Goal: Task Accomplishment & Management: Manage account settings

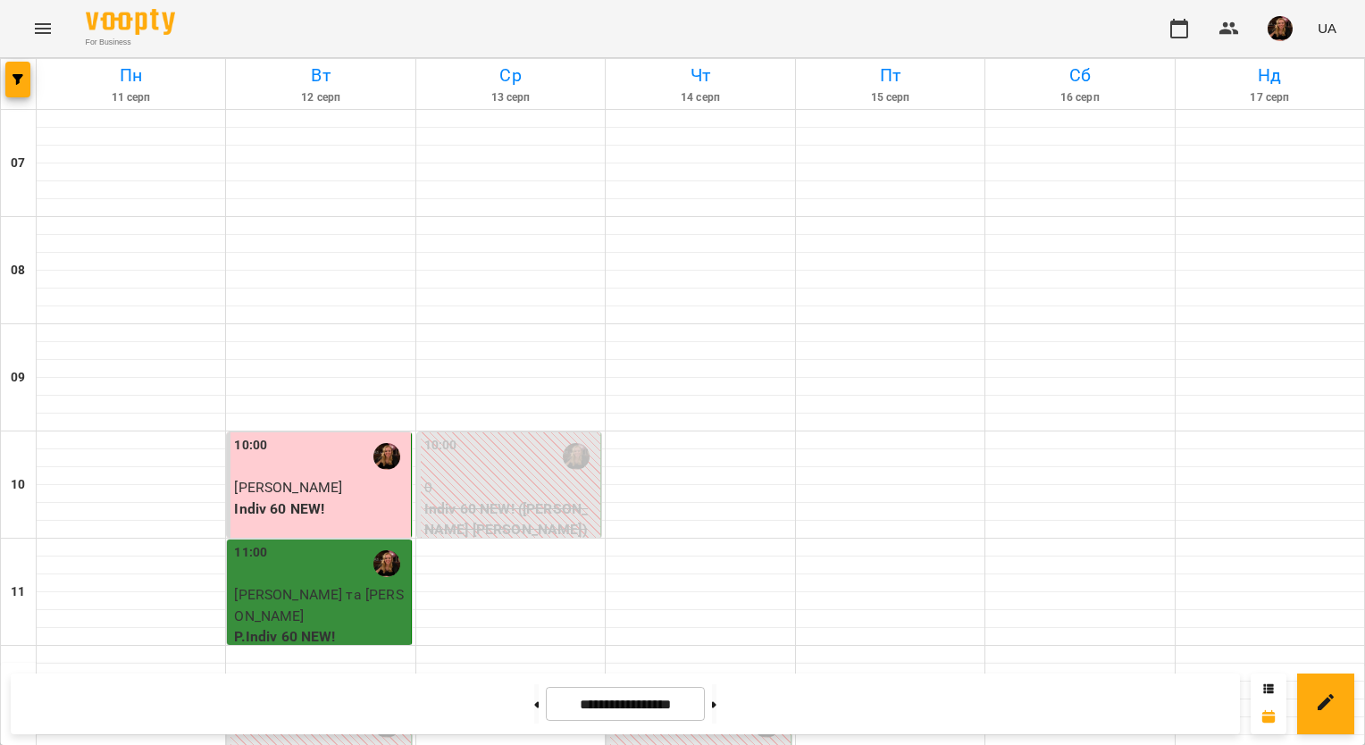
scroll to position [1160, 0]
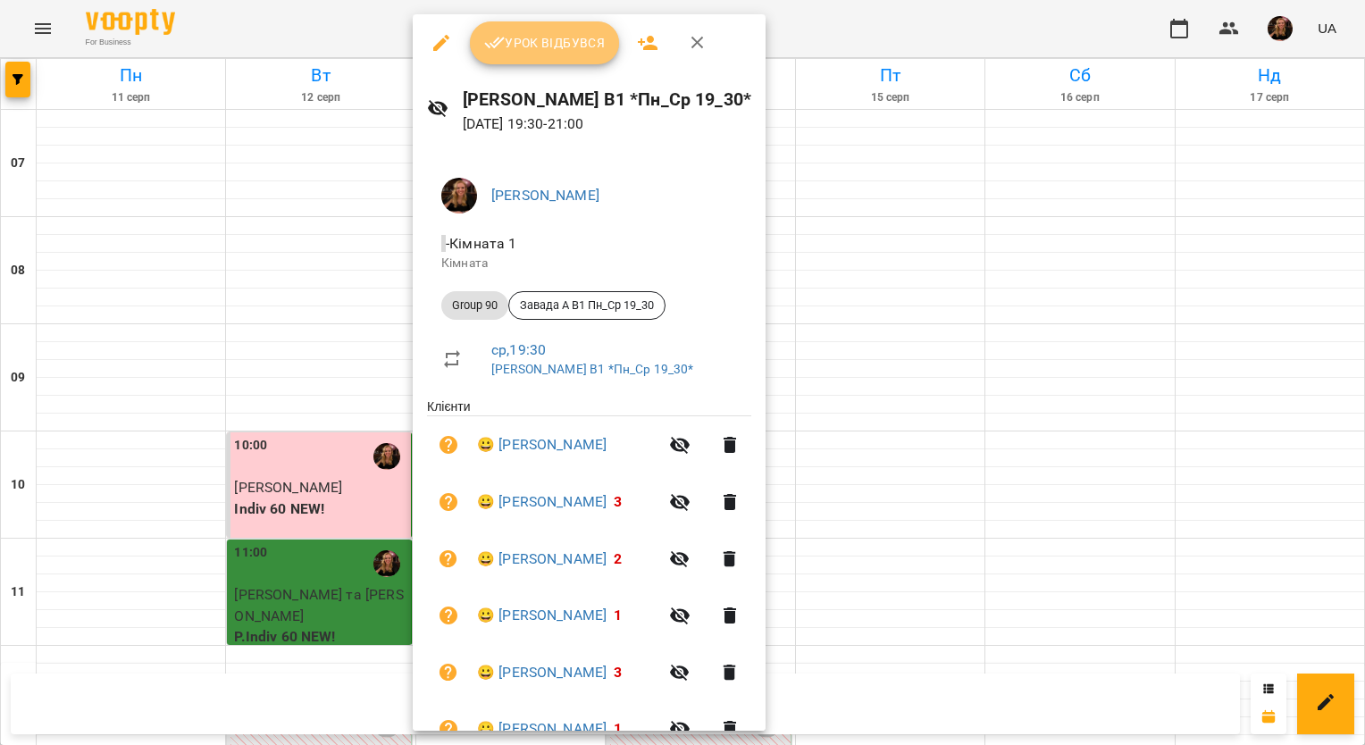
click at [550, 45] on span "Урок відбувся" at bounding box center [545, 42] width 122 height 21
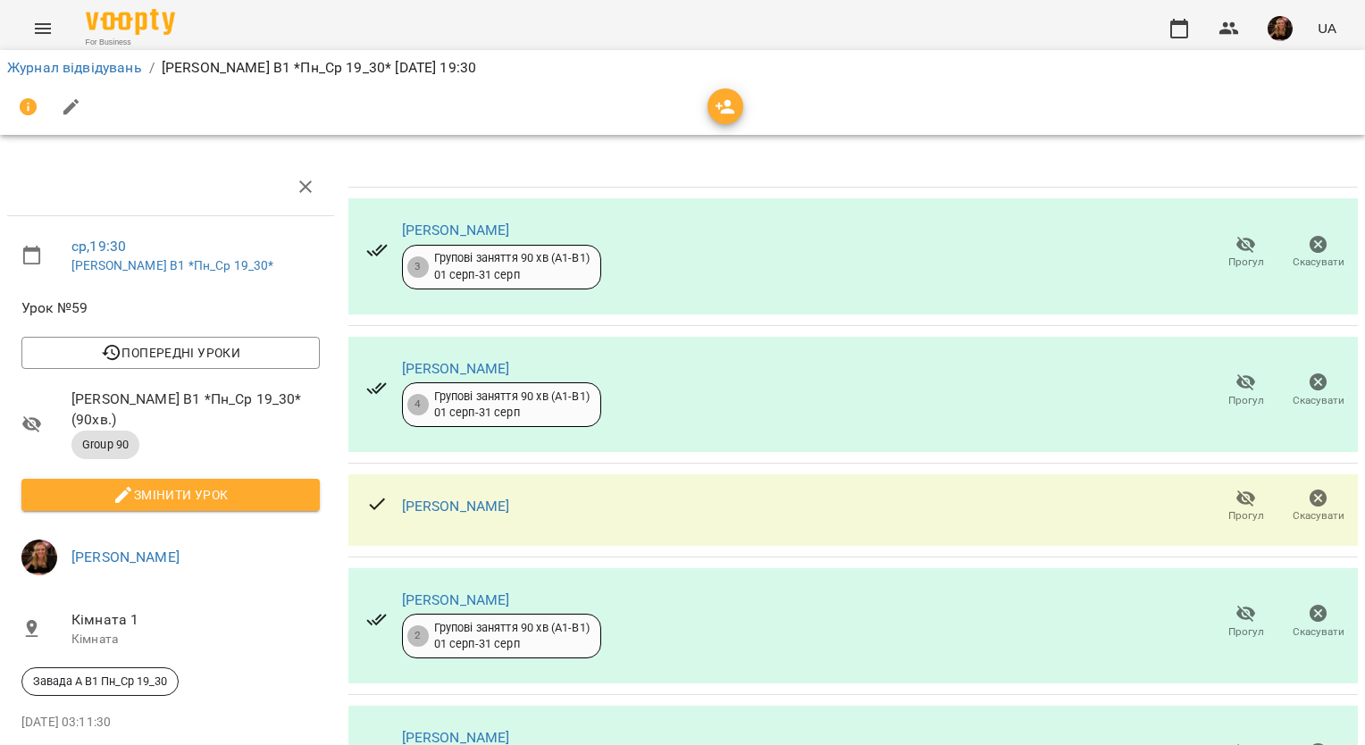
click at [1247, 513] on span "Прогул" at bounding box center [1247, 515] width 36 height 15
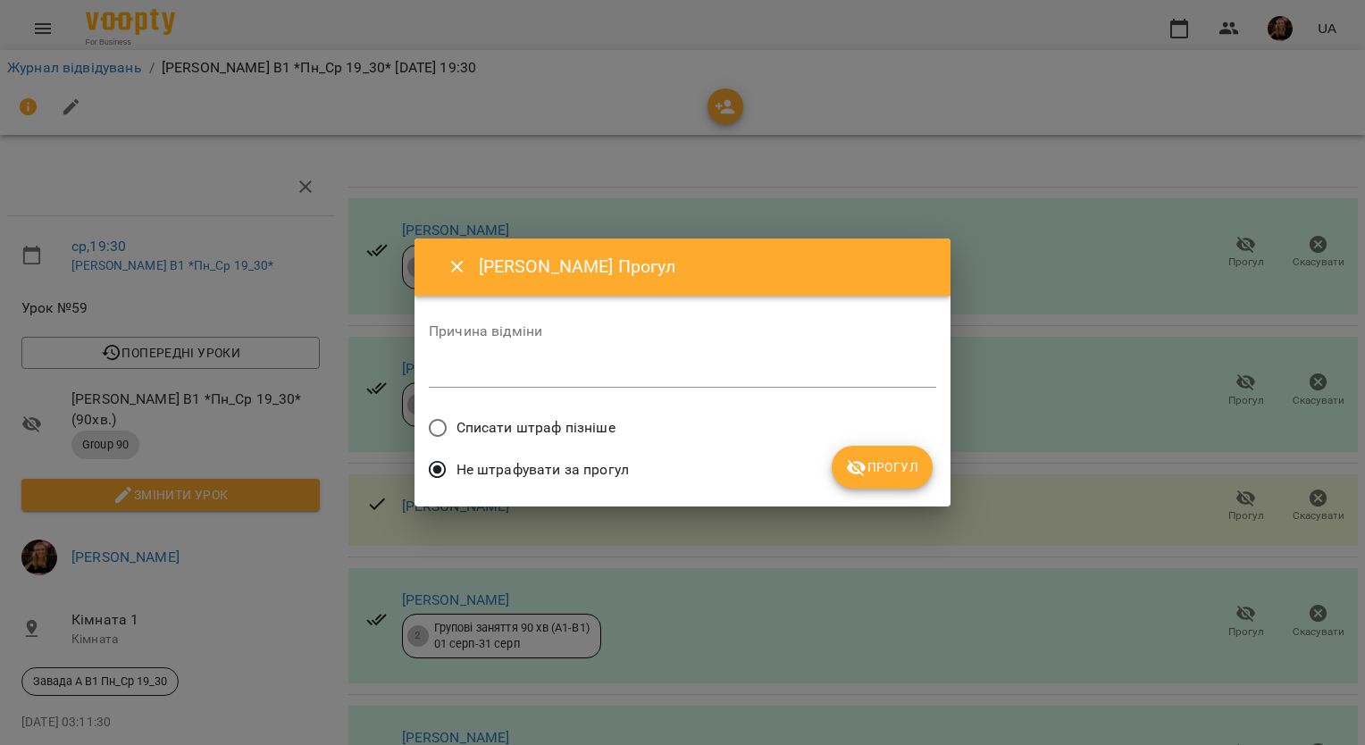
click at [860, 472] on icon "submit" at bounding box center [857, 468] width 20 height 17
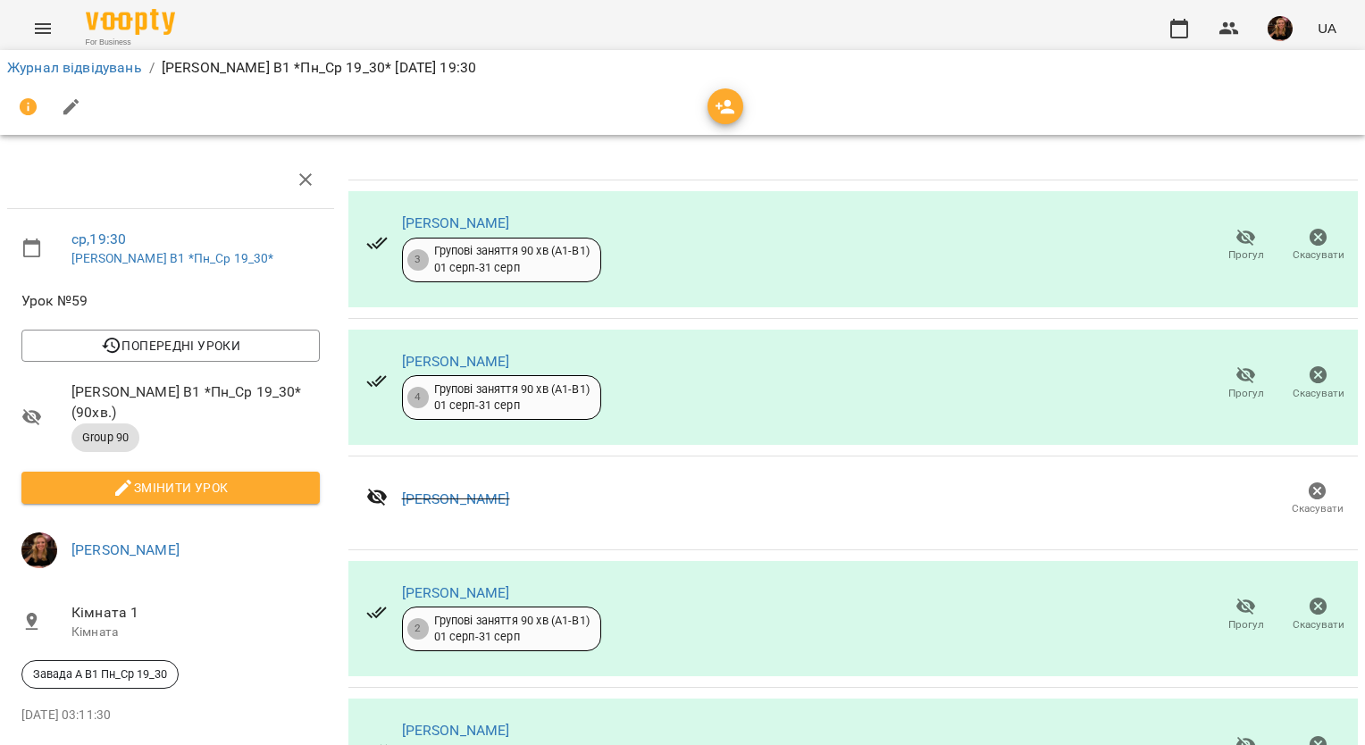
scroll to position [357, 0]
click at [1221, 596] on span "Прогул" at bounding box center [1246, 614] width 51 height 36
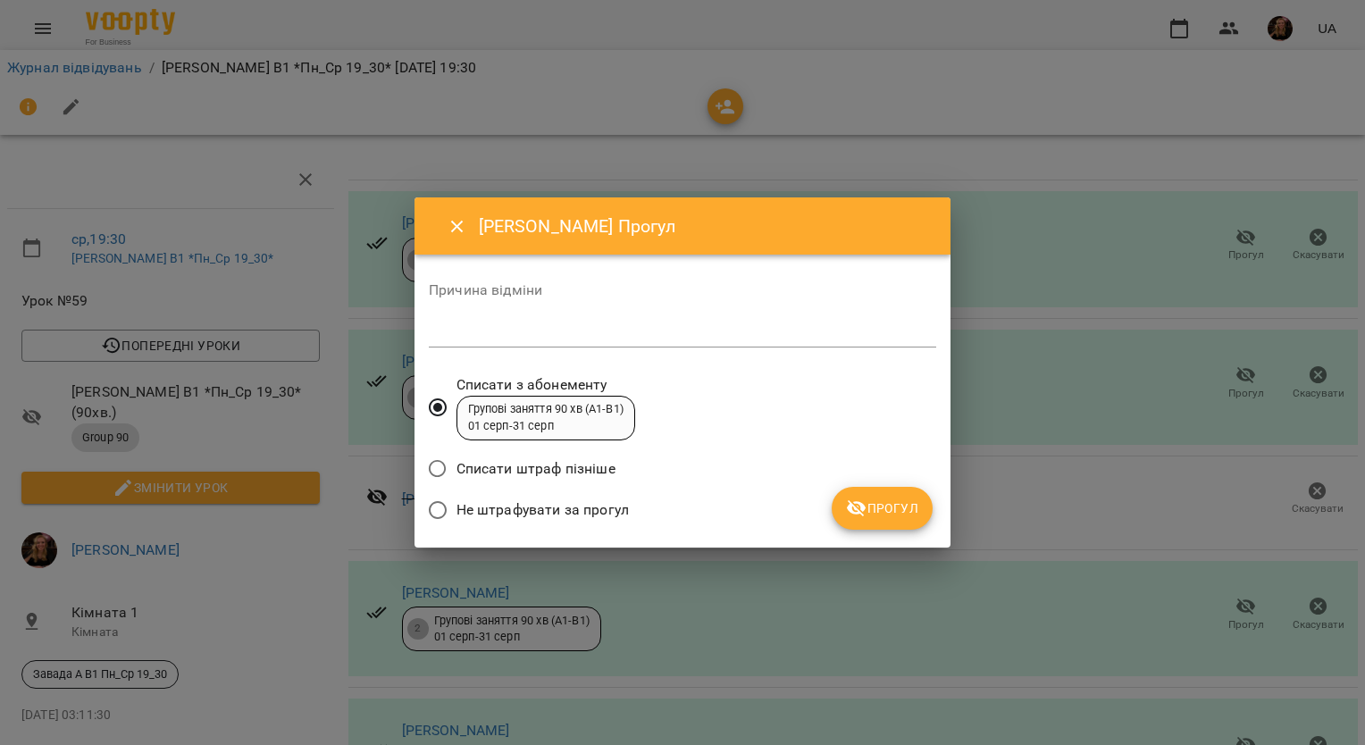
click at [603, 516] on span "Не штрафувати за прогул" at bounding box center [543, 509] width 172 height 21
click at [880, 503] on span "Прогул" at bounding box center [882, 508] width 72 height 21
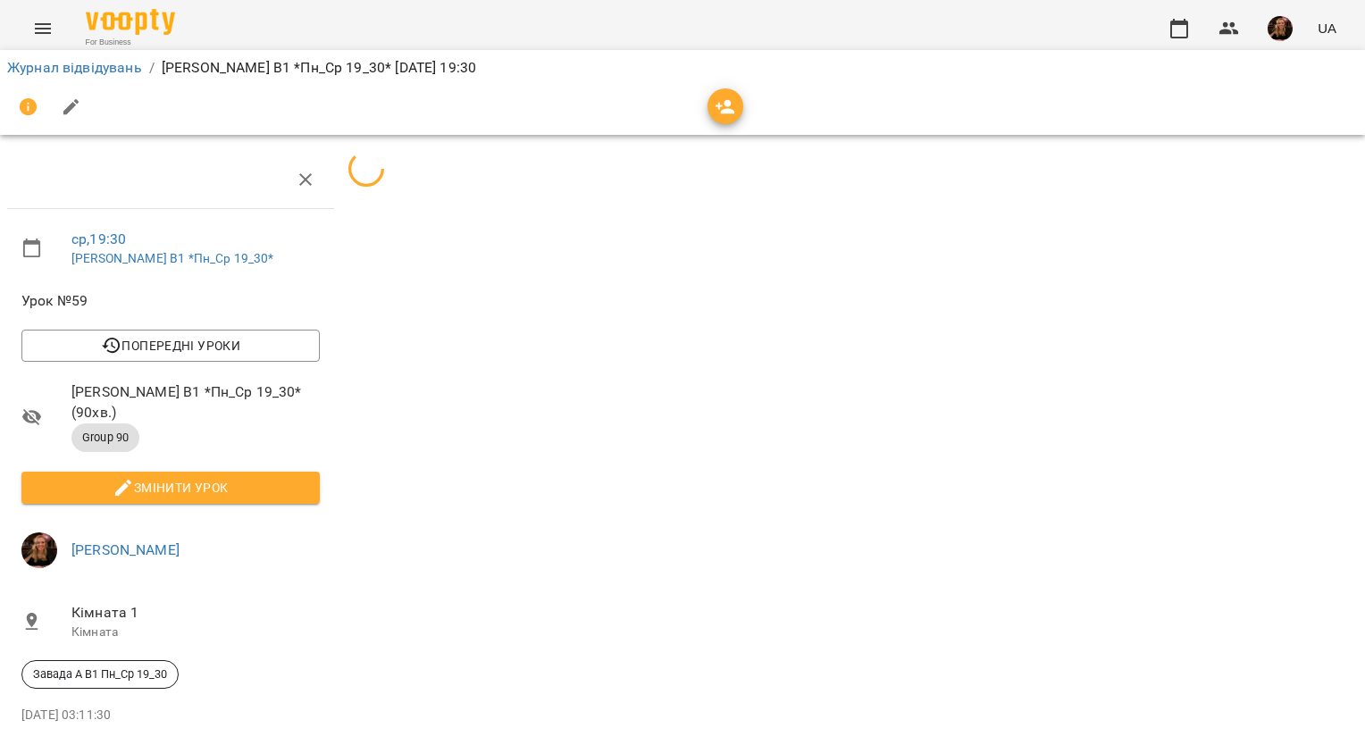
scroll to position [346, 0]
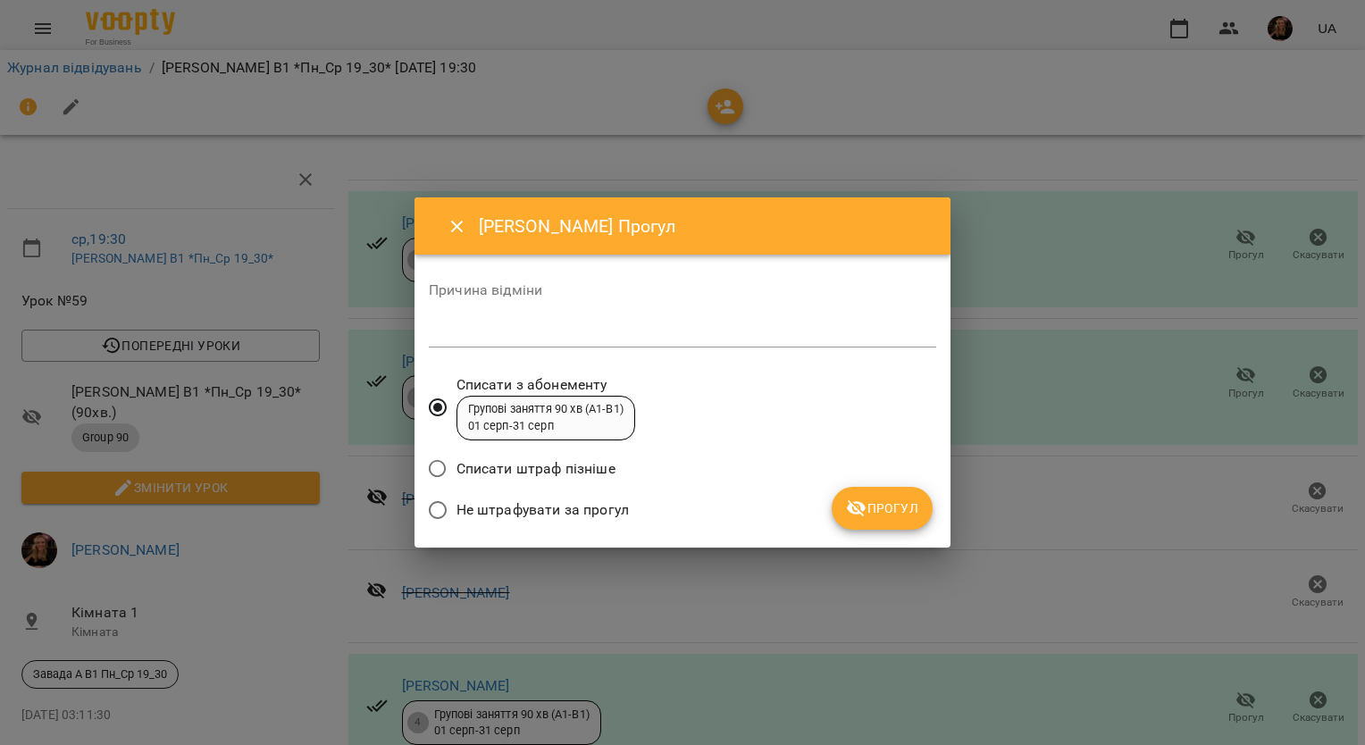
click at [590, 509] on span "Не штрафувати за прогул" at bounding box center [543, 509] width 172 height 21
click at [914, 499] on span "Прогул" at bounding box center [882, 508] width 72 height 21
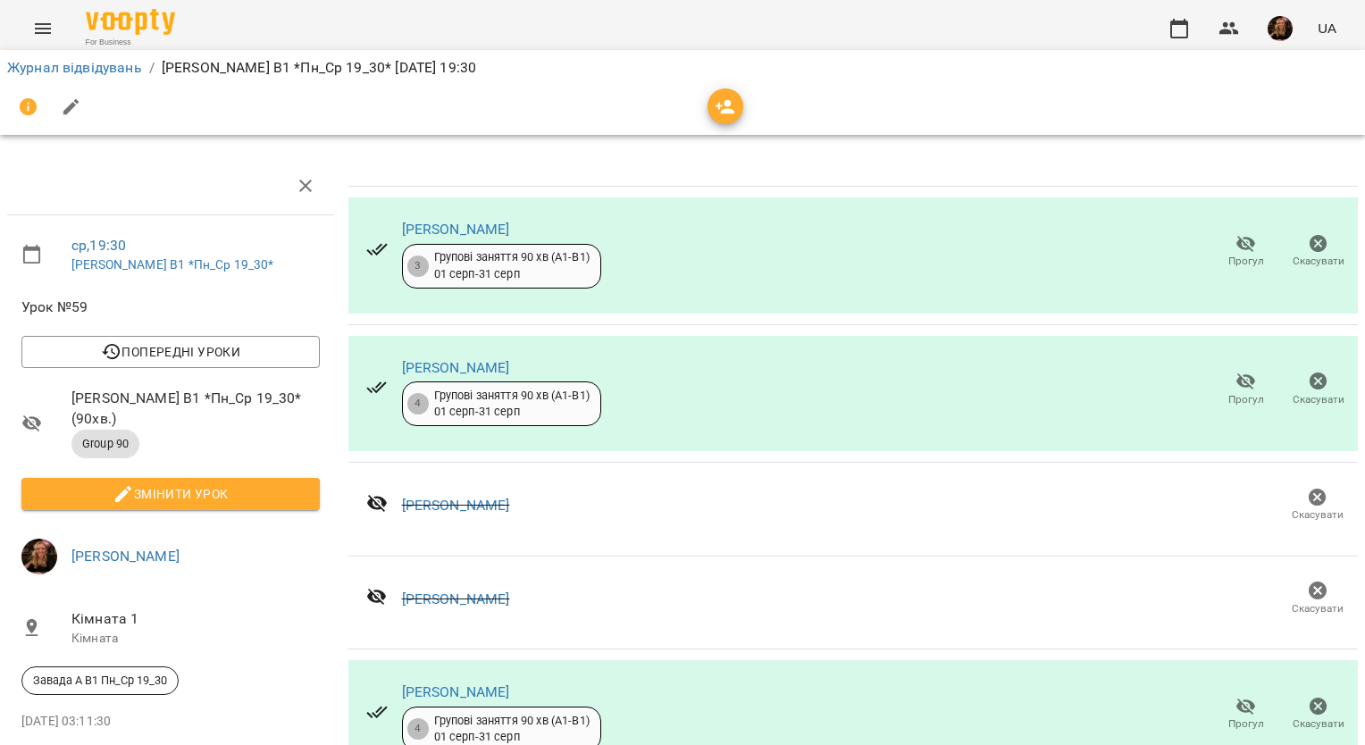
scroll to position [0, 0]
click at [242, 484] on span "Змінити урок" at bounding box center [171, 494] width 270 height 21
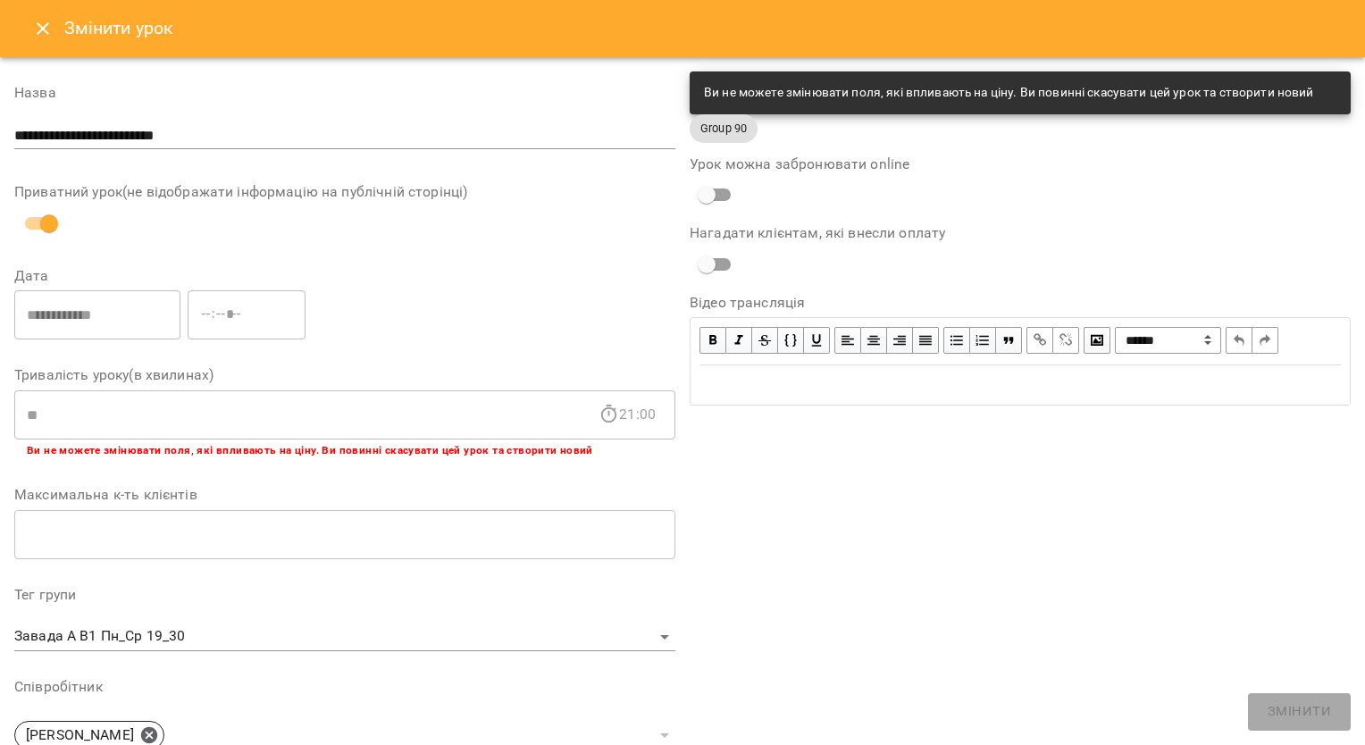
scroll to position [442, 0]
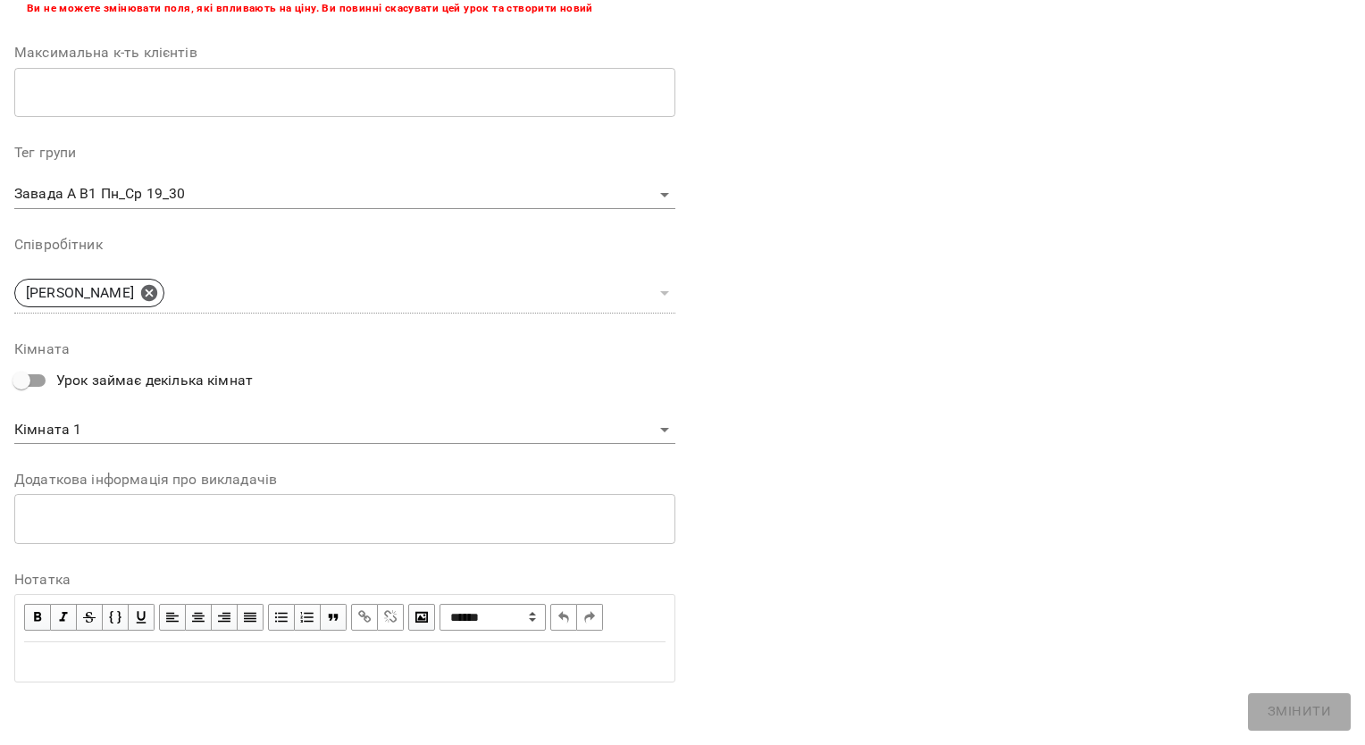
click at [311, 666] on div "Edit text" at bounding box center [345, 661] width 642 height 21
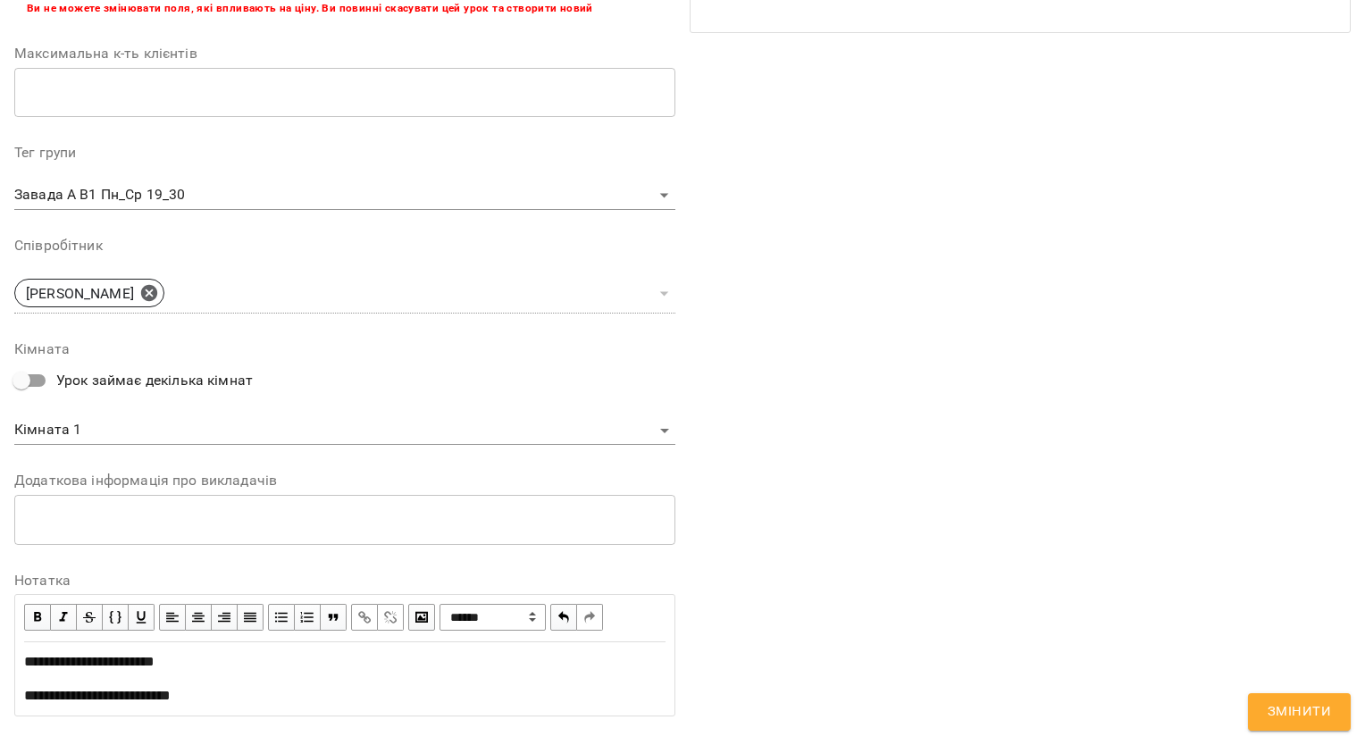
click at [171, 691] on span "**********" at bounding box center [97, 695] width 147 height 13
drag, startPoint x: 206, startPoint y: 649, endPoint x: 0, endPoint y: 649, distance: 206.4
click at [0, 649] on html "For Business UA Журнал відвідувань / Завада [PERSON_NAME]. В1 *Пн_Ср 19_30* [DA…" at bounding box center [682, 514] width 1365 height 1028
click at [32, 613] on span "button" at bounding box center [38, 618] width 20 height 20
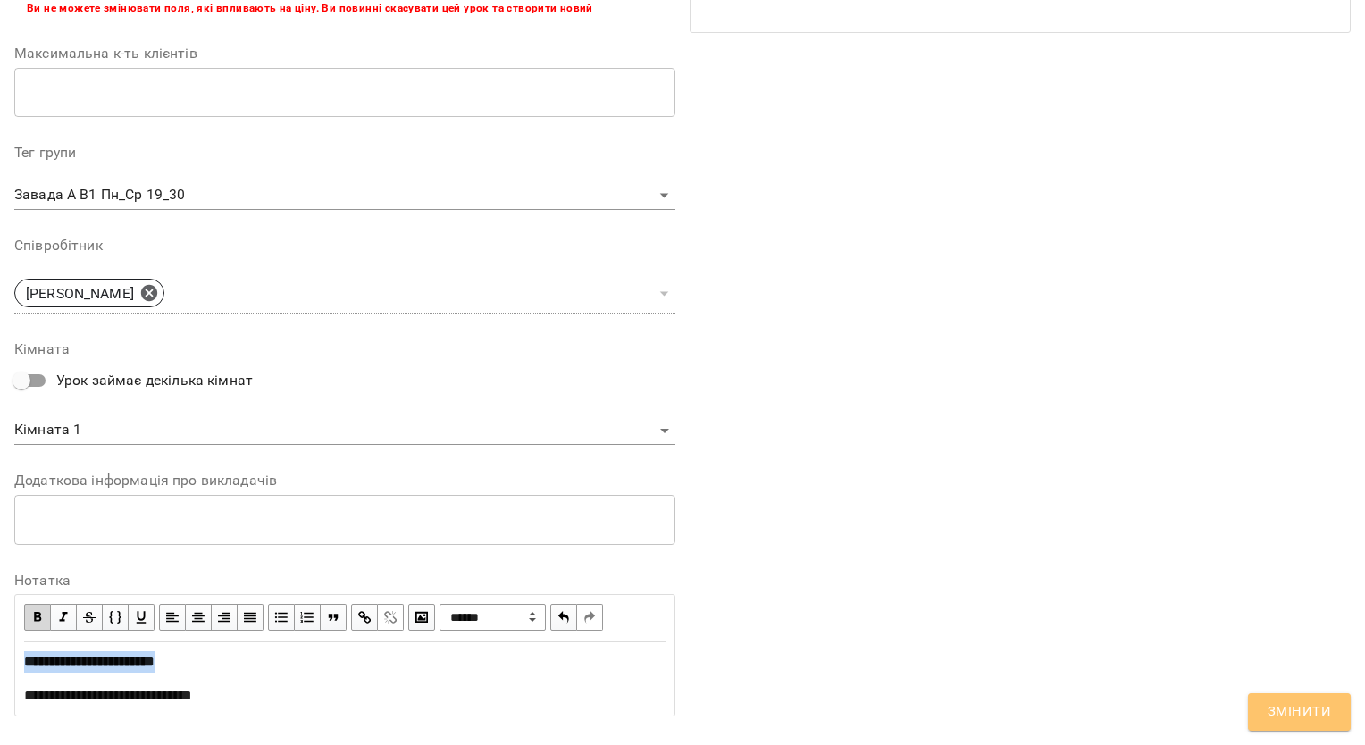
click at [1298, 712] on span "Змінити" at bounding box center [1299, 712] width 63 height 23
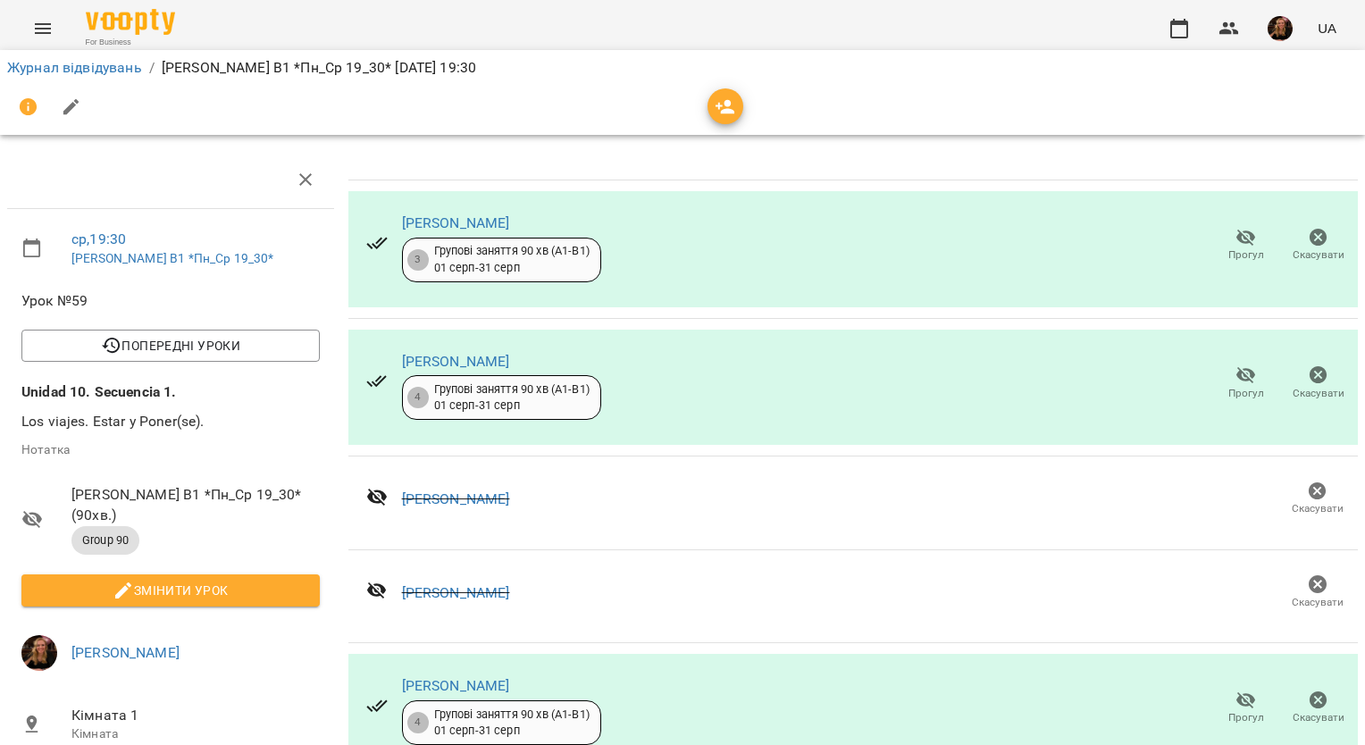
scroll to position [0, 0]
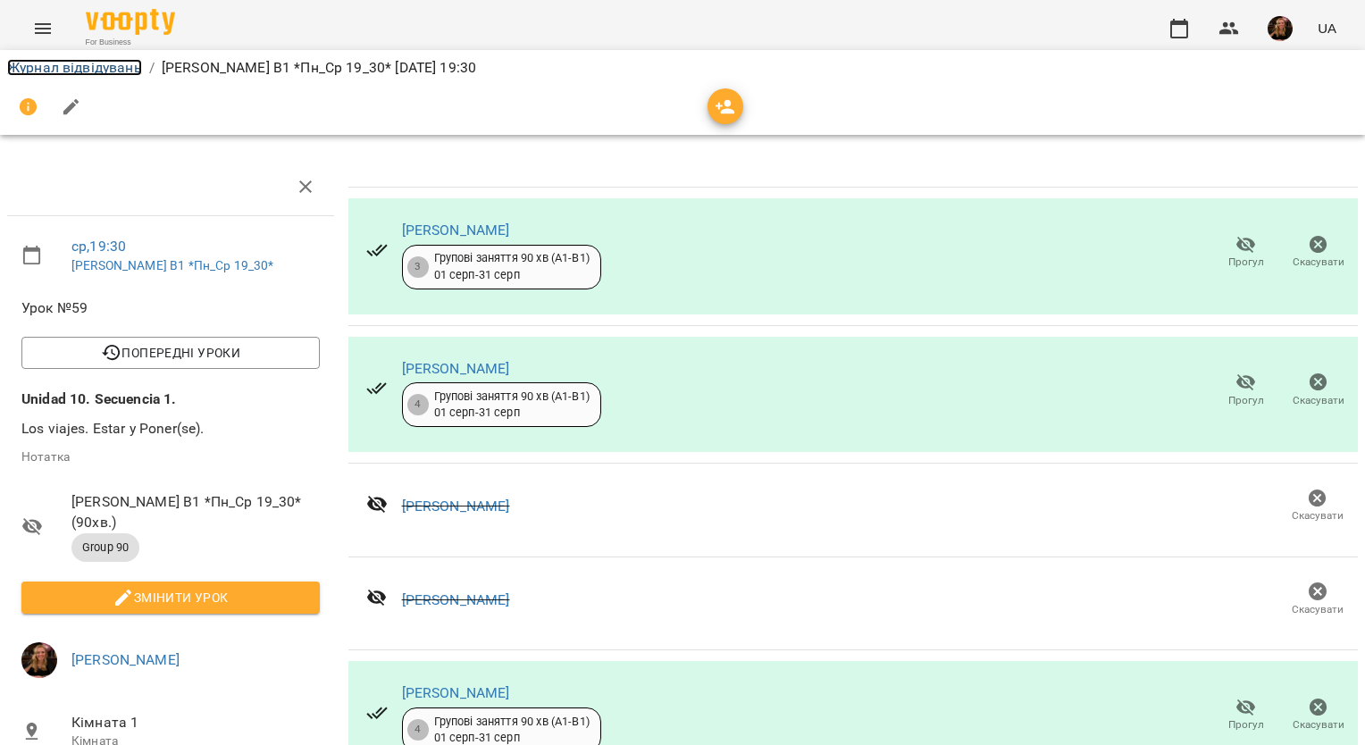
click at [104, 65] on link "Журнал відвідувань" at bounding box center [74, 67] width 135 height 17
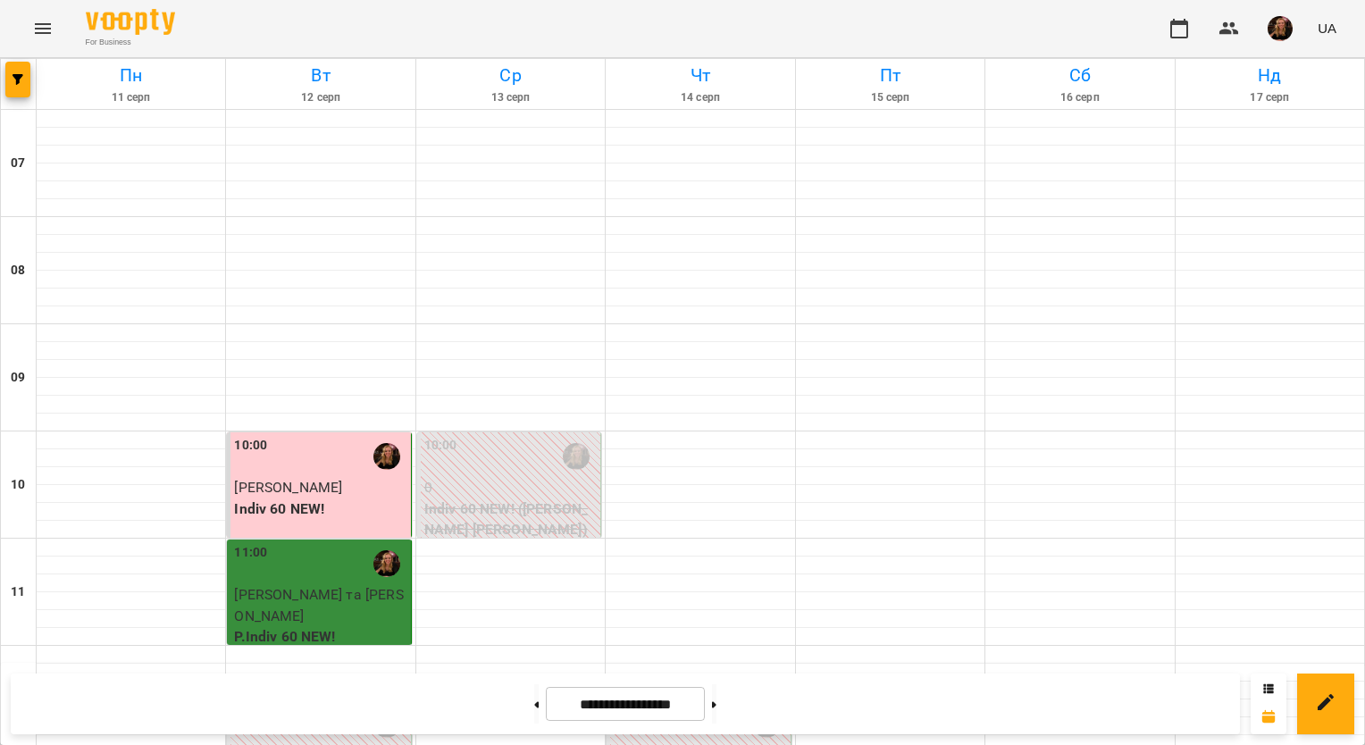
scroll to position [804, 0]
click at [1287, 32] on img "button" at bounding box center [1280, 28] width 25 height 25
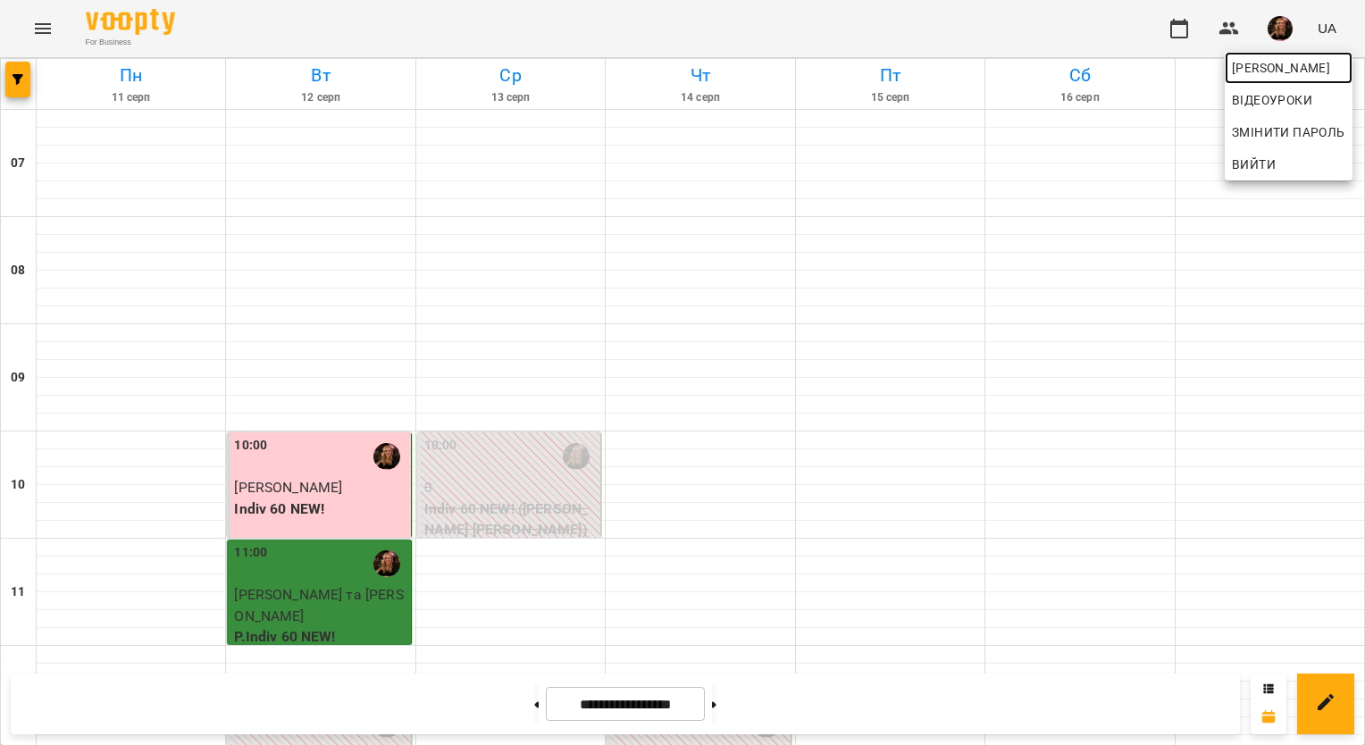
click at [1269, 70] on span "[PERSON_NAME]" at bounding box center [1288, 67] width 113 height 21
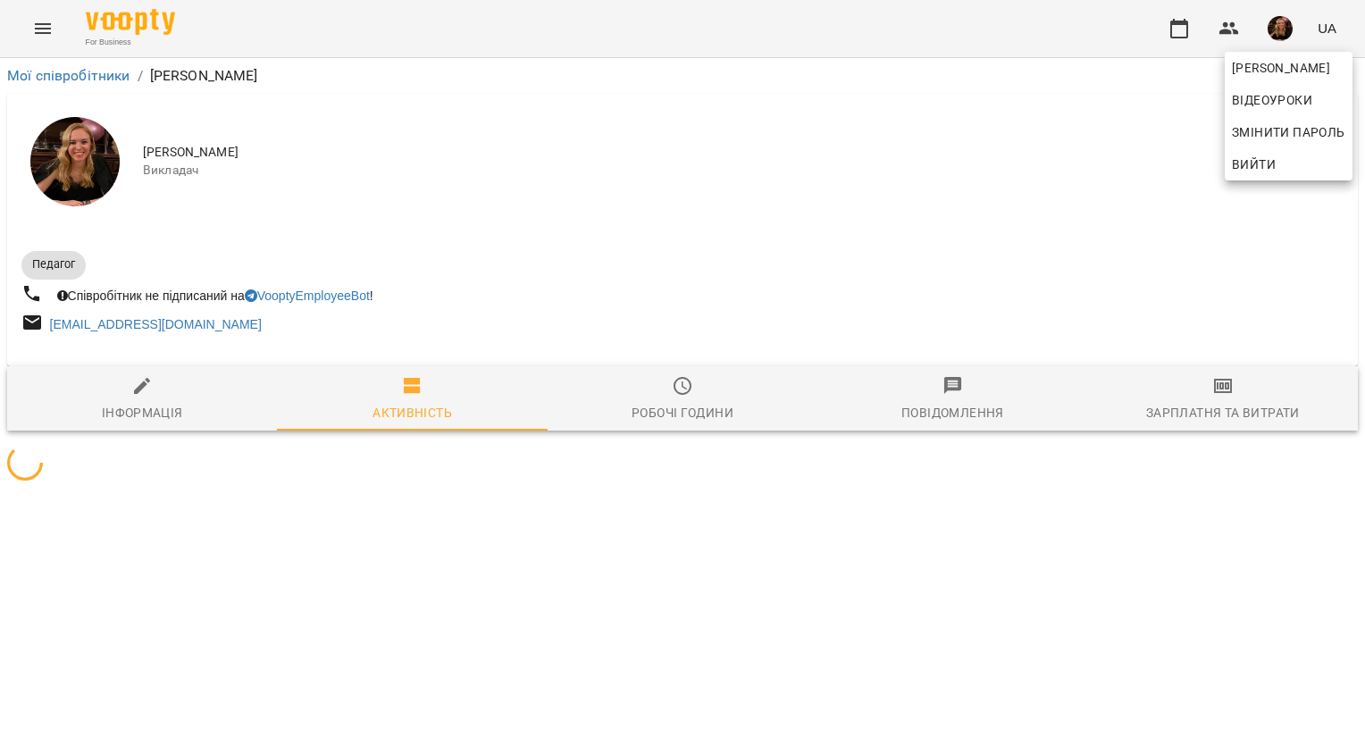
click at [1204, 414] on div at bounding box center [682, 372] width 1365 height 745
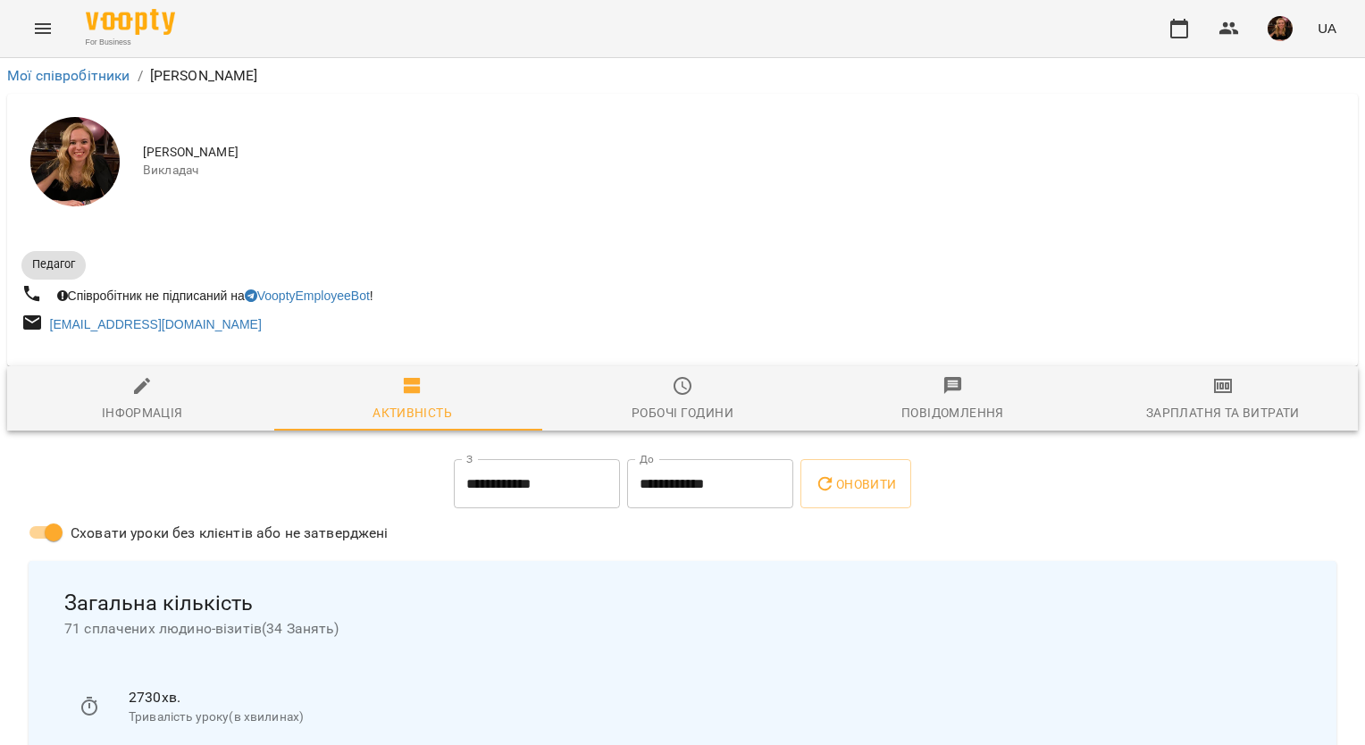
click at [1212, 397] on icon "button" at bounding box center [1222, 385] width 21 height 21
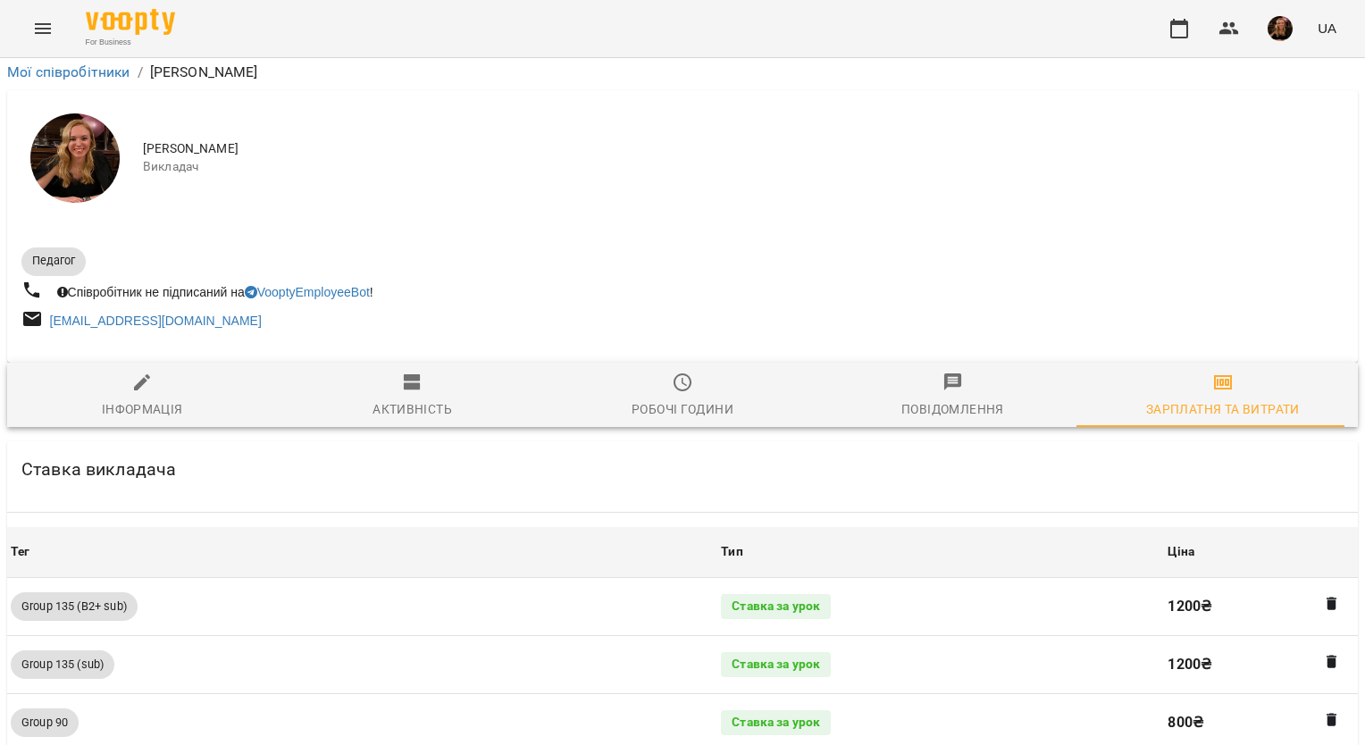
scroll to position [1812, 0]
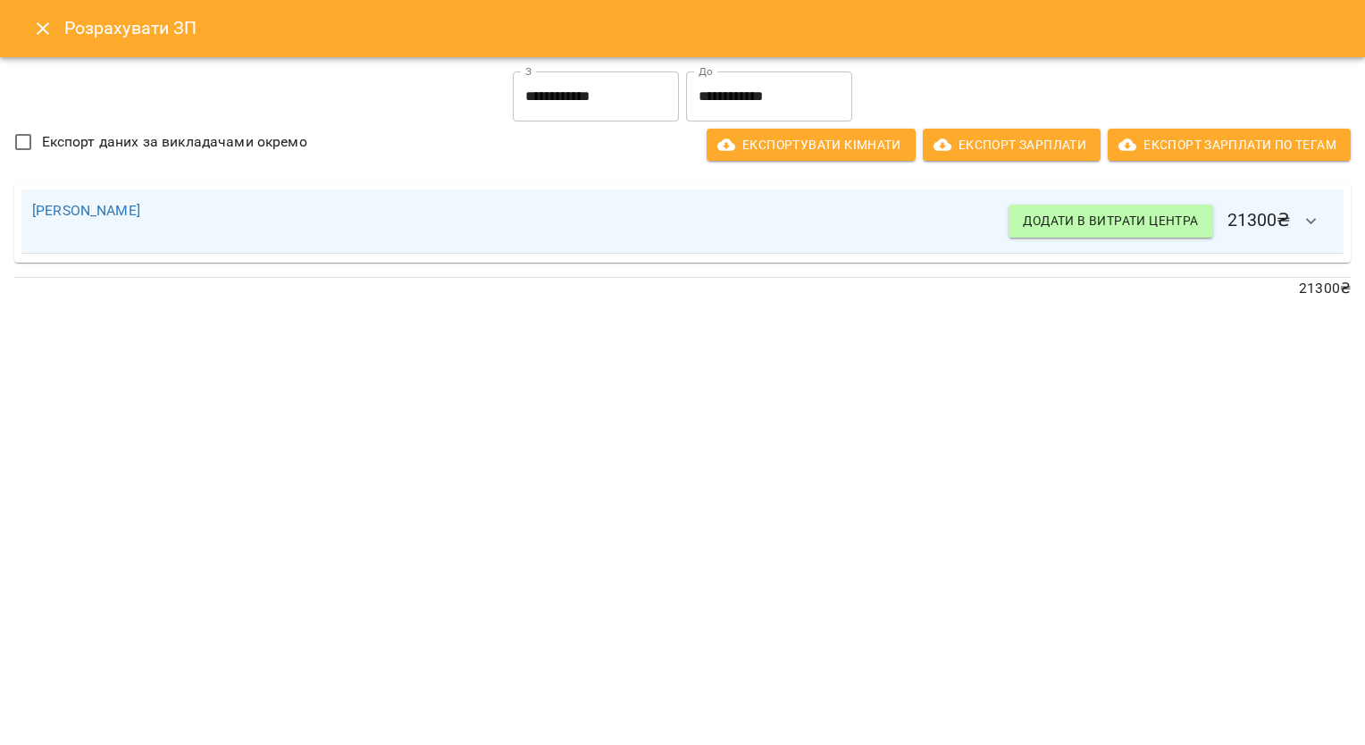
click at [1303, 222] on icon "button" at bounding box center [1311, 221] width 21 height 21
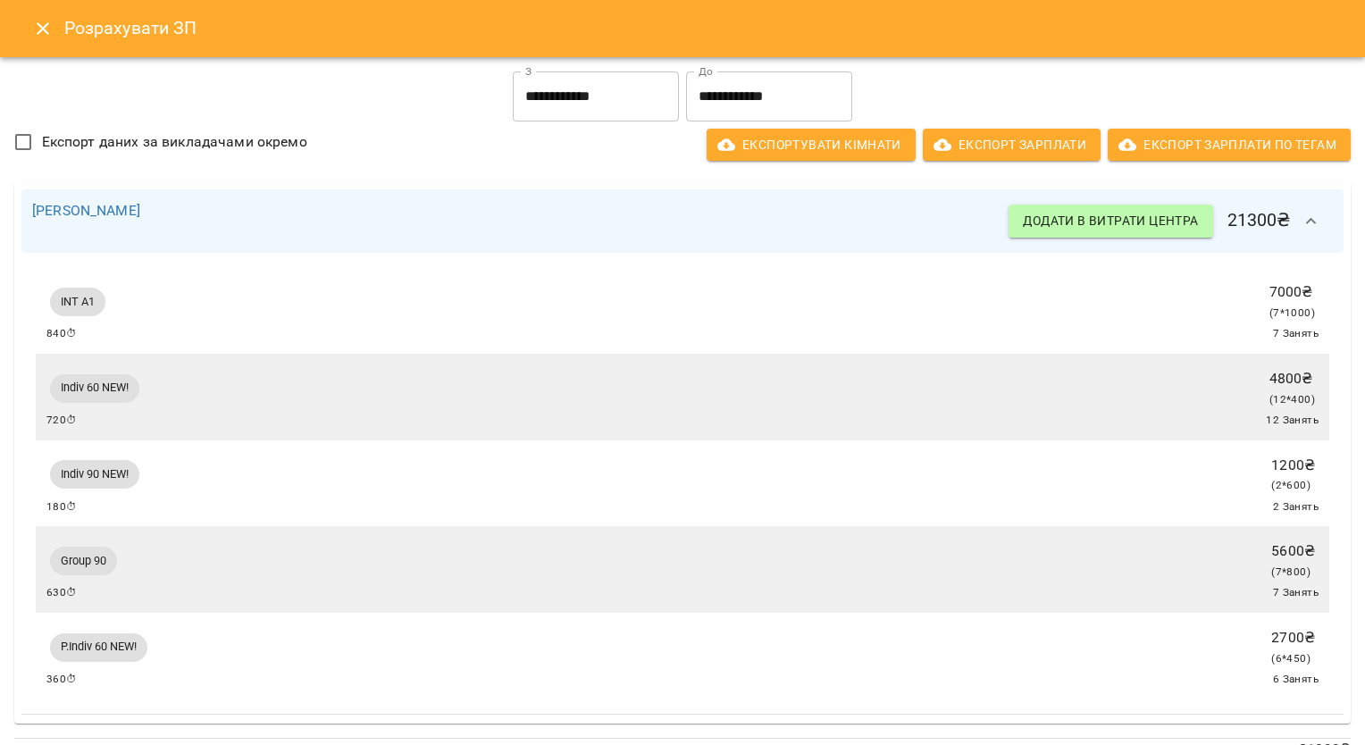
scroll to position [65, 0]
